Goal: Information Seeking & Learning: Learn about a topic

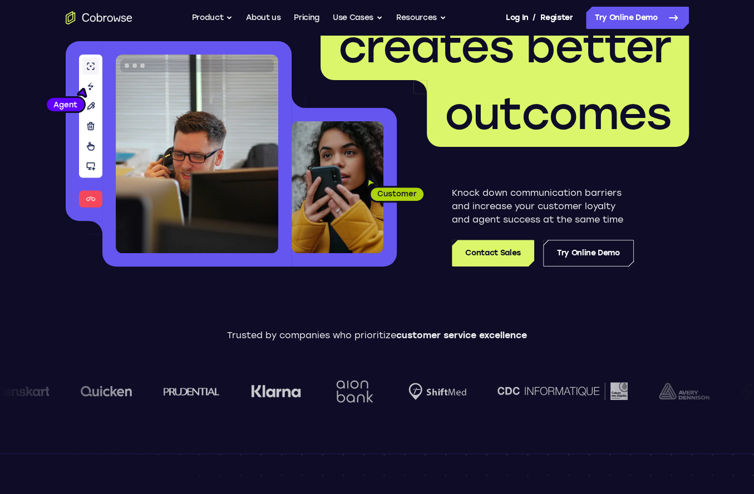
scroll to position [56, 0]
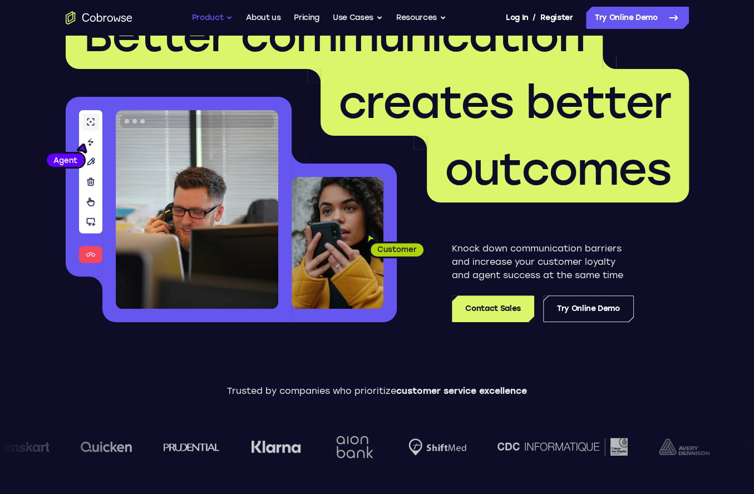
click at [230, 17] on button "Product" at bounding box center [212, 18] width 41 height 22
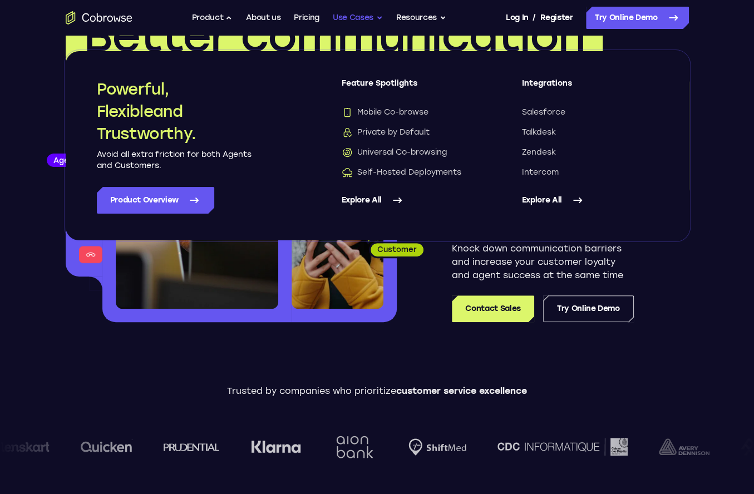
click at [382, 18] on button "Use Cases" at bounding box center [358, 18] width 50 height 22
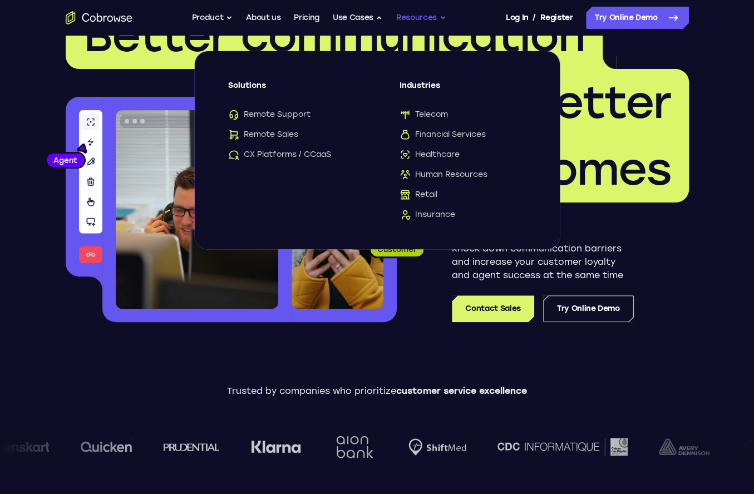
click at [444, 19] on button "Resources" at bounding box center [421, 18] width 50 height 22
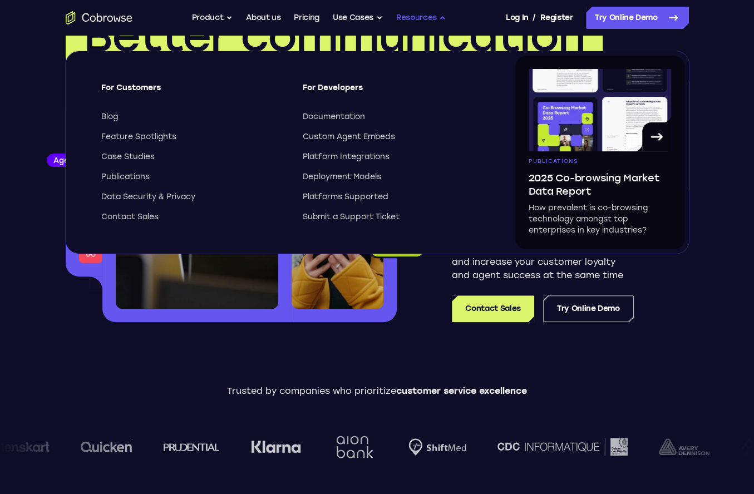
click at [433, 14] on button "Resources" at bounding box center [421, 18] width 50 height 22
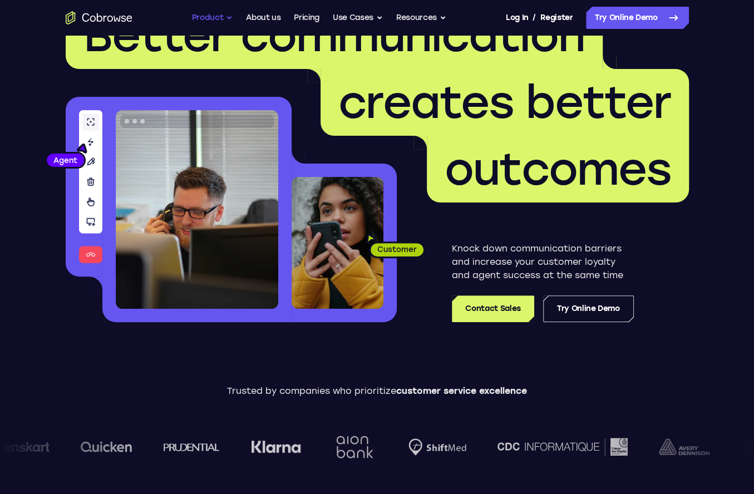
click at [228, 18] on button "Product" at bounding box center [212, 18] width 41 height 22
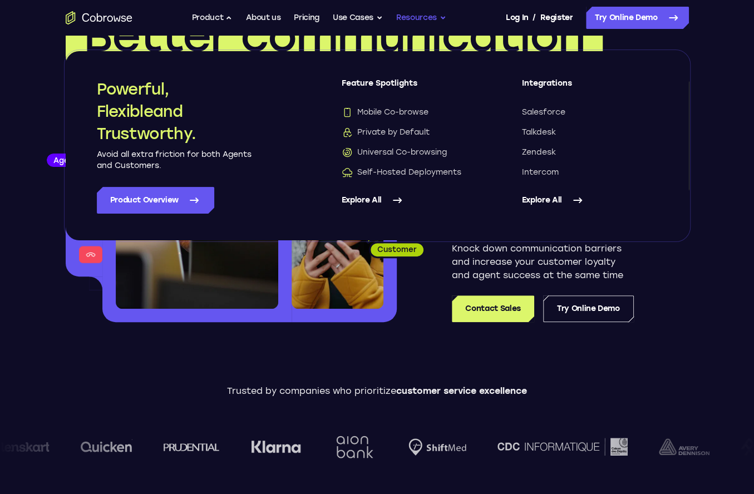
click at [441, 16] on button "Resources" at bounding box center [421, 18] width 50 height 22
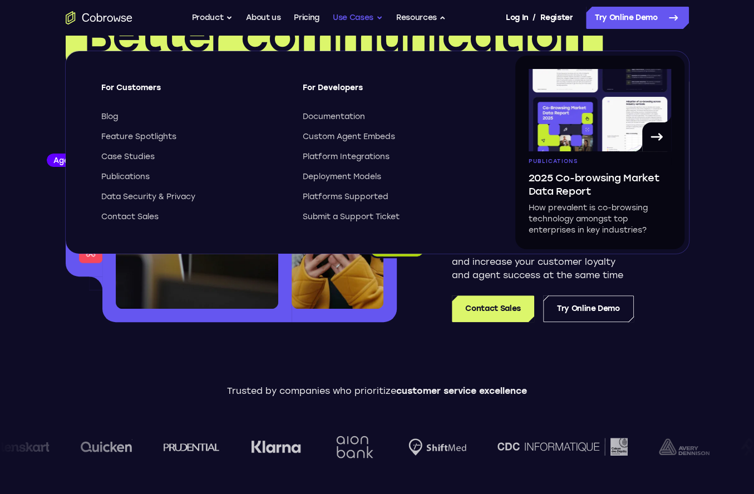
click at [377, 15] on button "Use Cases" at bounding box center [358, 18] width 50 height 22
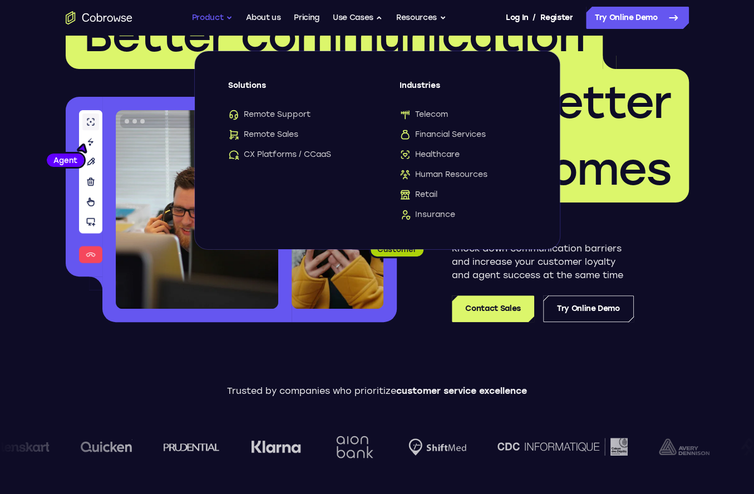
click at [222, 15] on button "Product" at bounding box center [212, 18] width 41 height 22
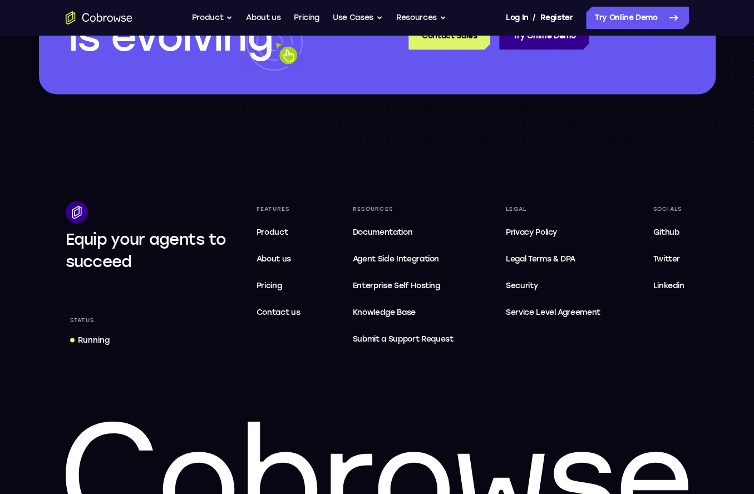
scroll to position [3373, 0]
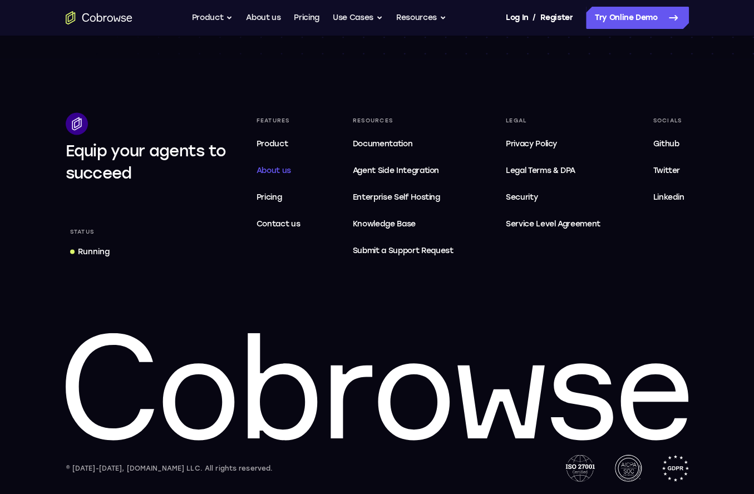
click at [284, 172] on span "About us" at bounding box center [274, 169] width 35 height 9
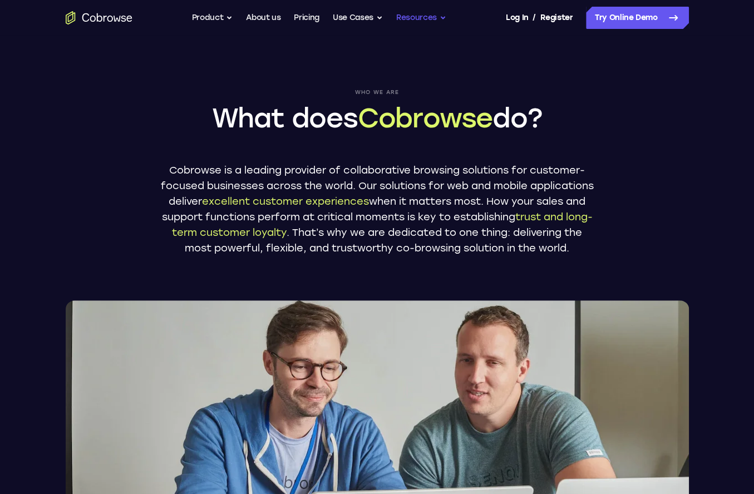
click at [423, 22] on button "Resources" at bounding box center [421, 18] width 50 height 22
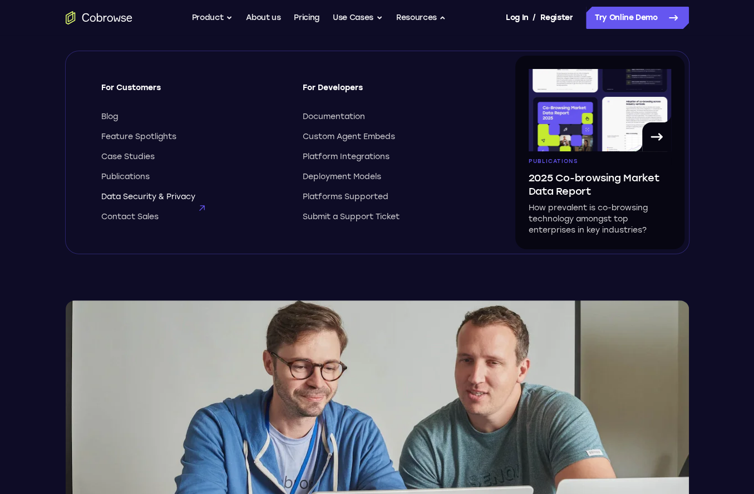
click at [138, 196] on span "Data Security & Privacy" at bounding box center [148, 196] width 94 height 11
